Goal: Information Seeking & Learning: Learn about a topic

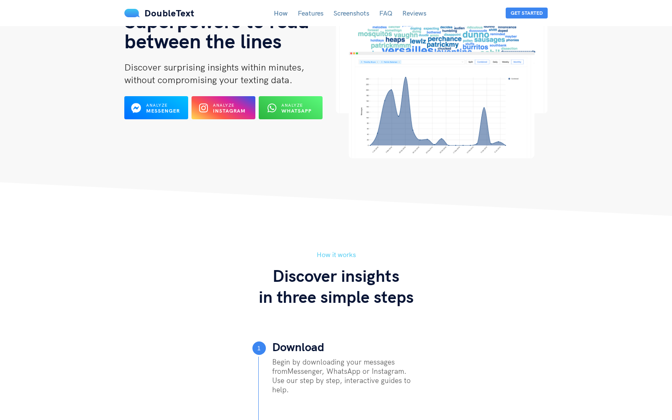
click at [385, 9] on link "FAQ" at bounding box center [385, 13] width 13 height 8
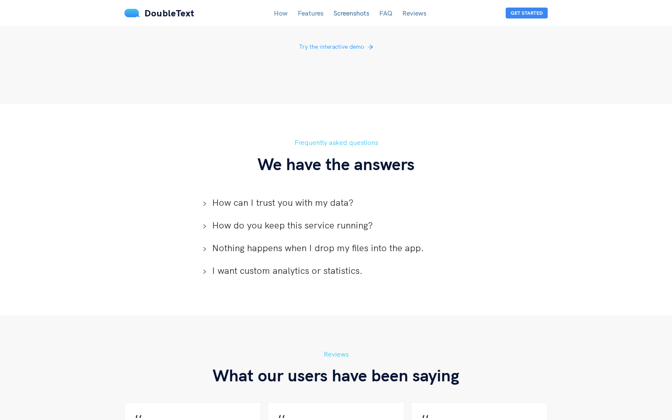
scroll to position [1753, 0]
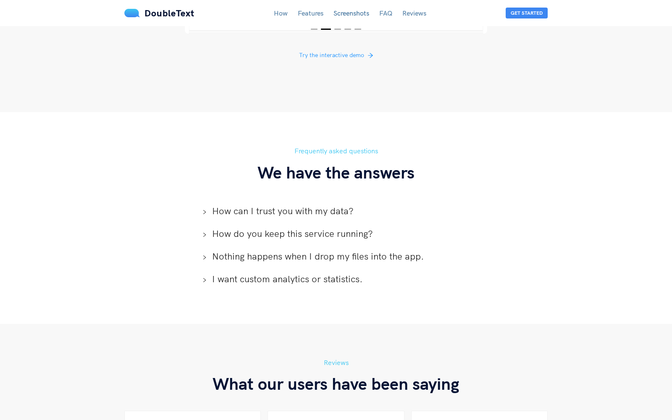
click at [264, 227] on span "How do you keep this service running?" at bounding box center [341, 233] width 258 height 13
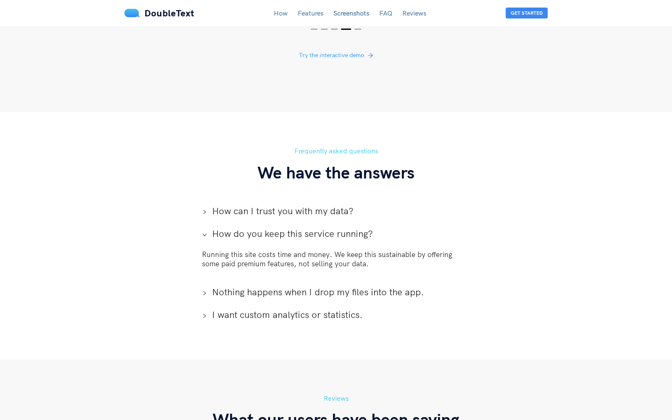
click at [264, 227] on span "How do you keep this service running?" at bounding box center [341, 233] width 258 height 13
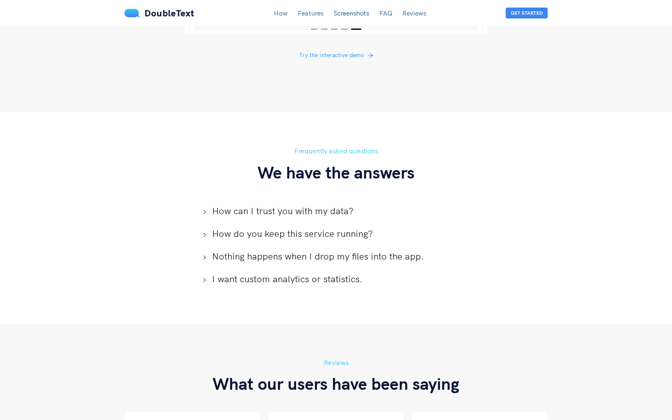
click at [266, 250] on span "Nothing happens when I drop my files into the app." at bounding box center [341, 256] width 258 height 13
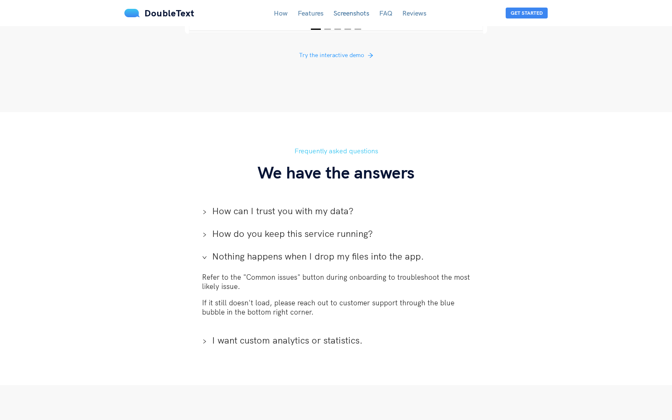
click at [266, 250] on span "Nothing happens when I drop my files into the app." at bounding box center [341, 256] width 258 height 13
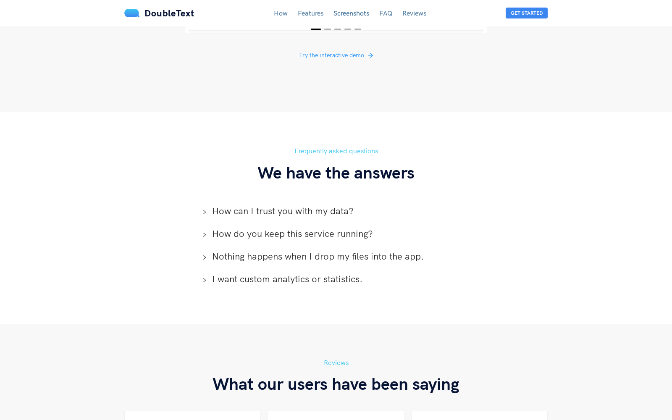
click at [266, 272] on span "I want custom analytics or statistics." at bounding box center [341, 278] width 258 height 13
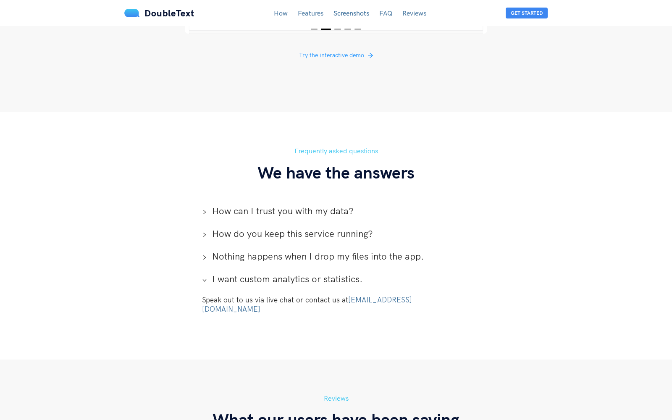
click at [266, 272] on span "I want custom analytics or statistics." at bounding box center [341, 278] width 258 height 13
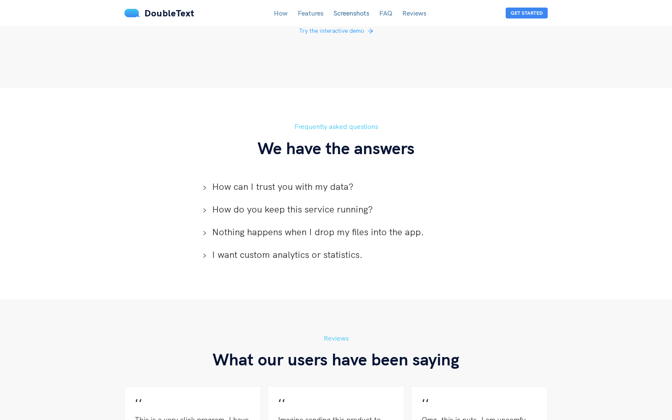
scroll to position [1772, 0]
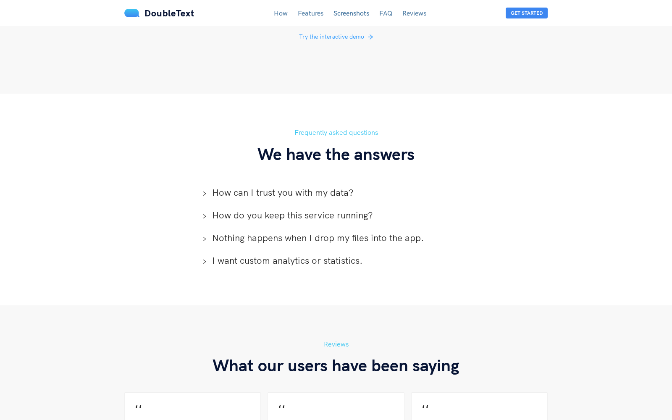
click at [212, 186] on span "How can I trust you with my data?" at bounding box center [341, 192] width 258 height 13
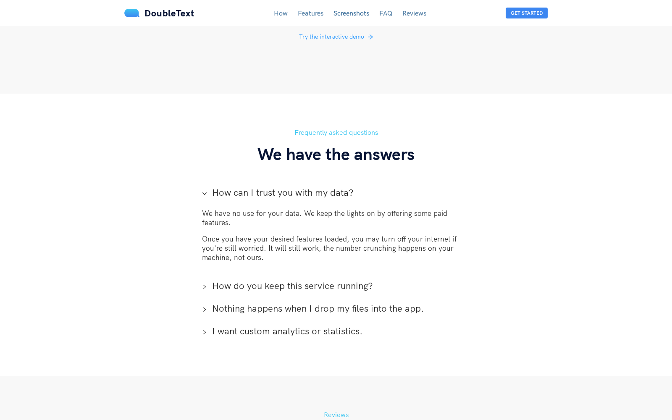
click at [245, 279] on span "How do you keep this service running?" at bounding box center [341, 285] width 258 height 13
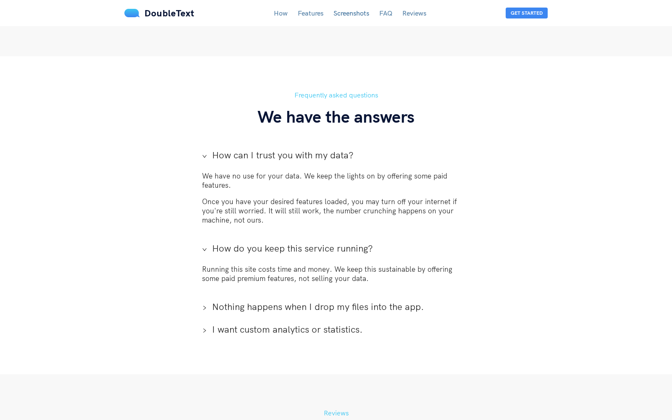
scroll to position [1822, 0]
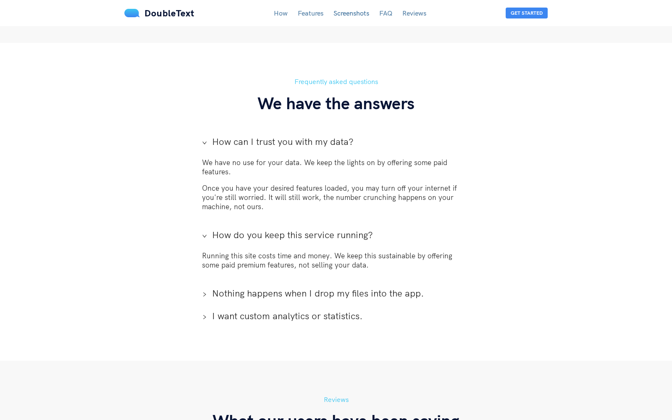
click at [245, 282] on div "Nothing happens when I drop my files into the app." at bounding box center [335, 293] width 281 height 23
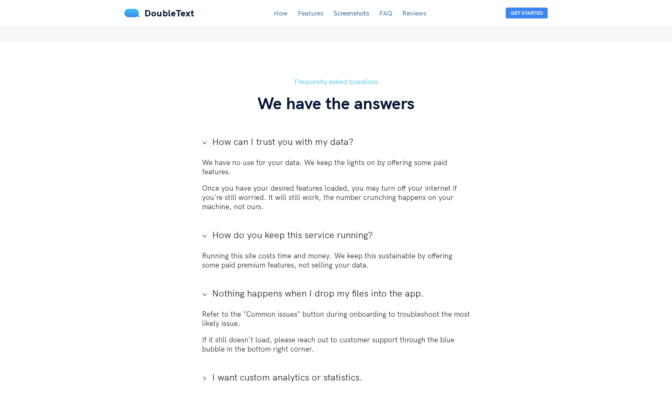
click at [254, 371] on span "I want custom analytics or statistics." at bounding box center [341, 377] width 258 height 13
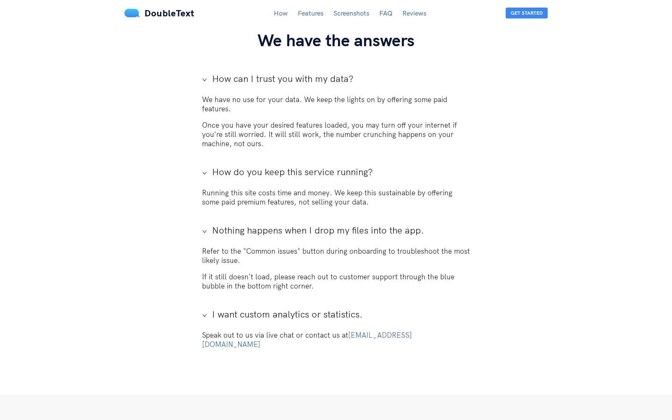
scroll to position [1889, 0]
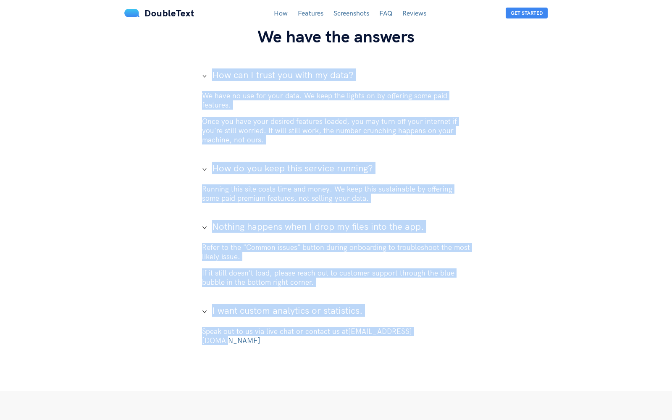
drag, startPoint x: 183, startPoint y: 59, endPoint x: 444, endPoint y: 355, distance: 395.2
click at [444, 355] on section "Frequently asked questions We have the answers How can I trust you with my data…" at bounding box center [336, 183] width 672 height 414
copy div "How can I trust you with my data? We have no use for your data. We keep the lig…"
click at [444, 356] on section "Frequently asked questions We have the answers How can I trust you with my data…" at bounding box center [336, 183] width 672 height 414
